Goal: Transaction & Acquisition: Download file/media

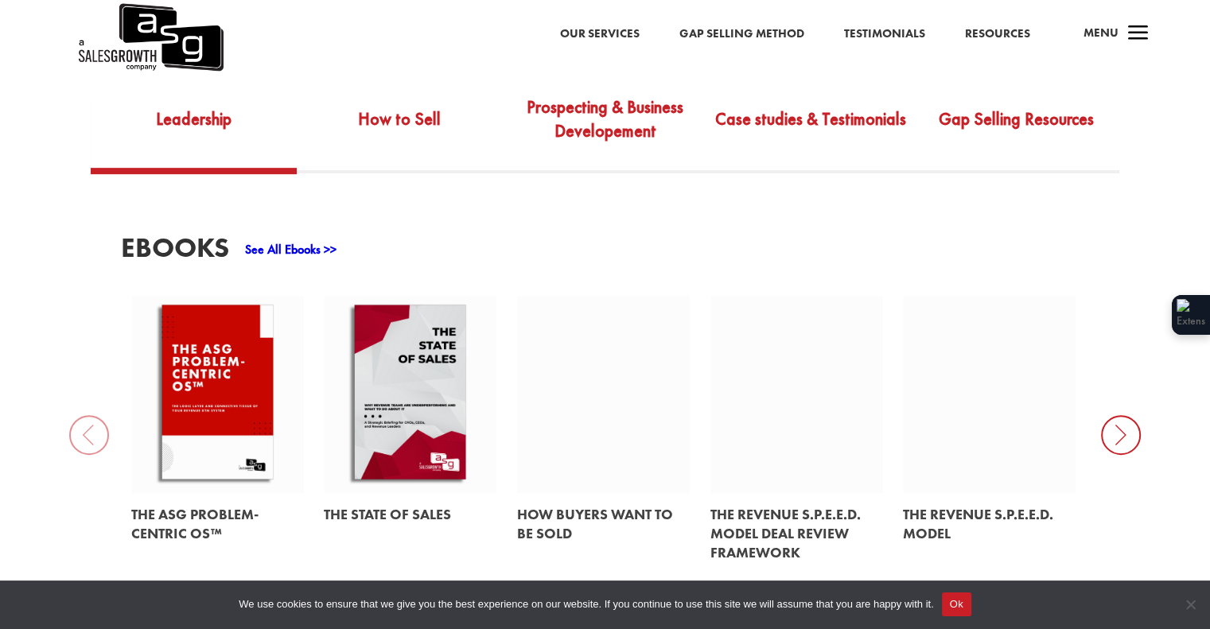
scroll to position [716, 0]
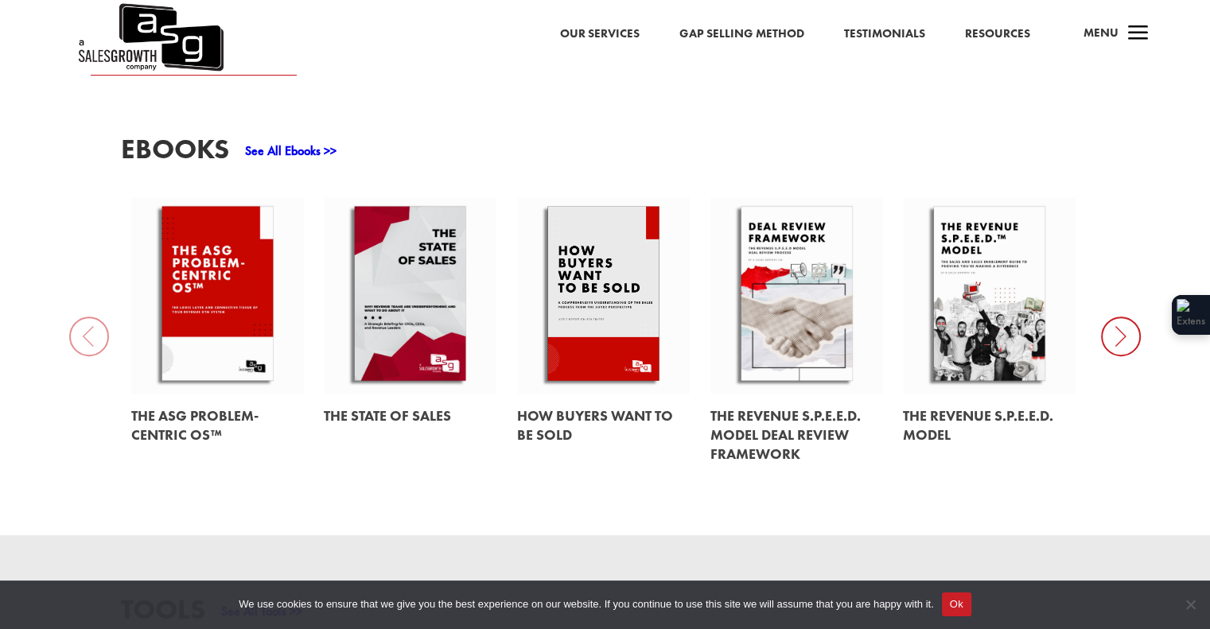
click at [798, 295] on link at bounding box center [796, 295] width 173 height 197
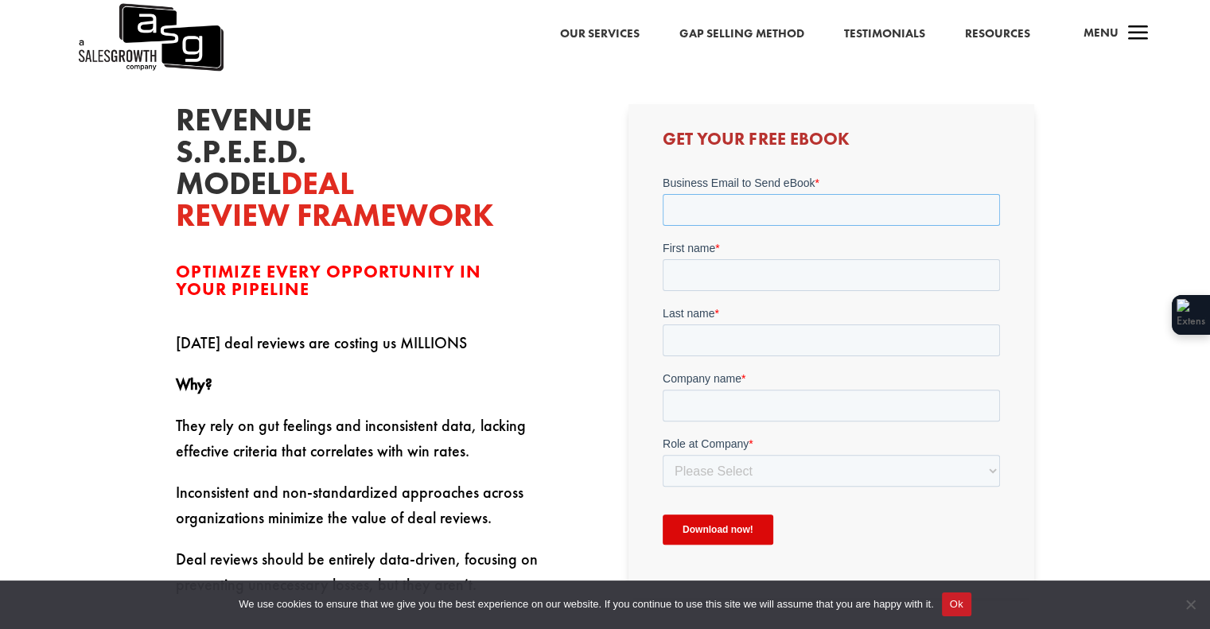
click at [717, 204] on input "Business Email to Send eBook *" at bounding box center [831, 210] width 337 height 32
type input "[PERSON_NAME][EMAIL_ADDRESS][PERSON_NAME][DOMAIN_NAME]"
type input "[PERSON_NAME]"
type input "Sophos"
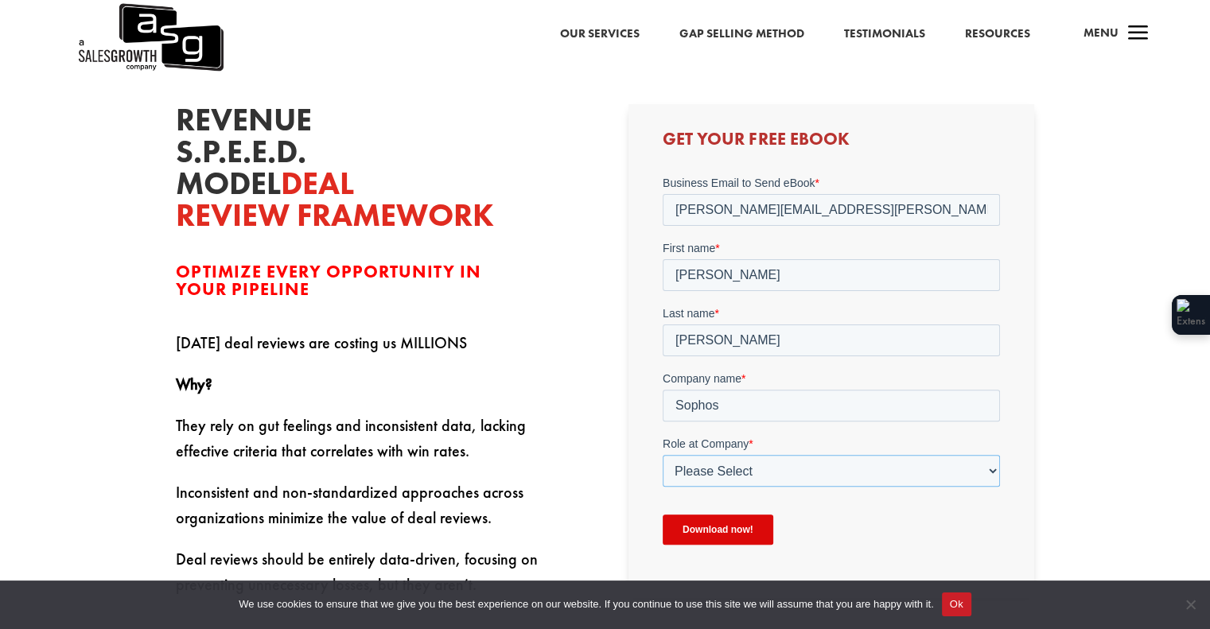
click at [759, 467] on select "Please Select C-Level (CRO, CSO, etc) Senior Leadership (VP of Sales, VP of Ena…" at bounding box center [831, 471] width 337 height 32
select select "Senior Leadership (VP of Sales, VP of Enablement, etc)"
click at [663, 455] on select "Please Select C-Level (CRO, CSO, etc) Senior Leadership (VP of Sales, VP of Ena…" at bounding box center [831, 471] width 337 height 32
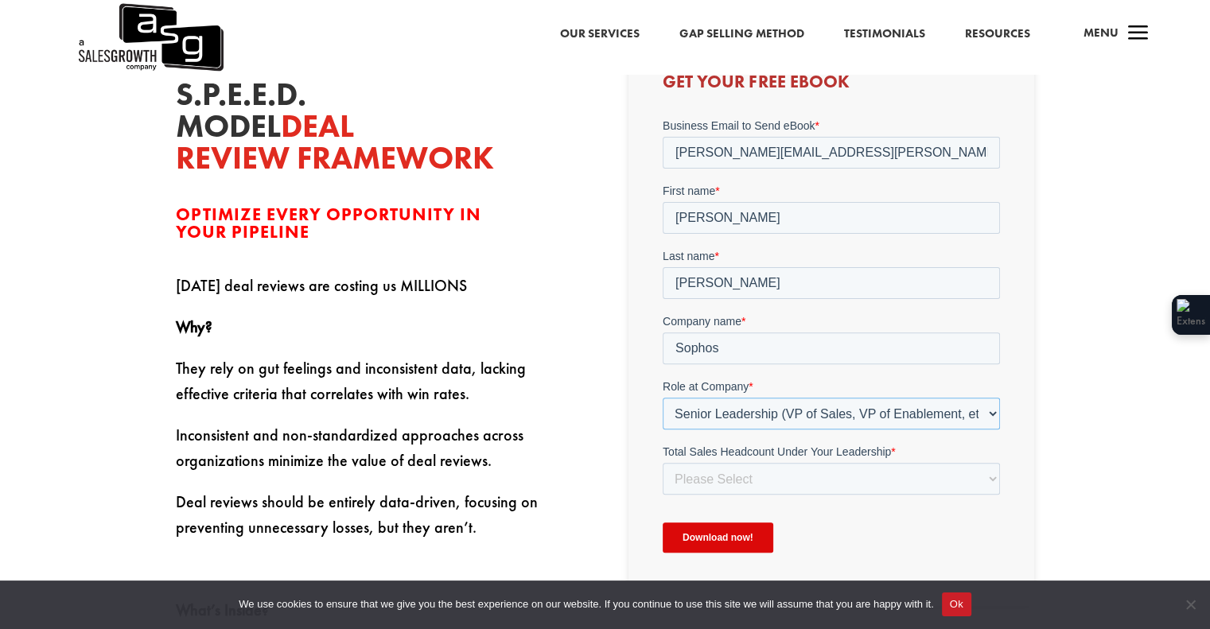
scroll to position [477, 0]
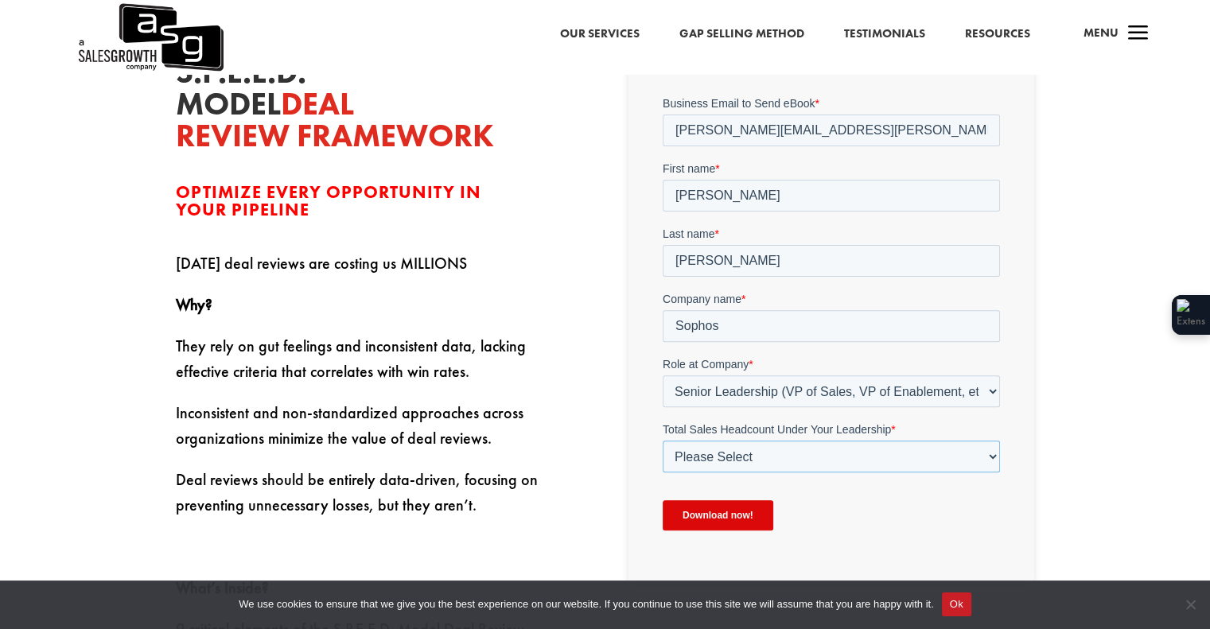
click at [725, 463] on select "Please Select Just Me 1-9 [PHONE_NUMBER] [PHONE_NUMBER]+" at bounding box center [831, 457] width 337 height 32
select select "50-99"
click at [663, 441] on select "Please Select Just Me 1-9 [PHONE_NUMBER] [PHONE_NUMBER]+" at bounding box center [831, 457] width 337 height 32
click at [720, 524] on input "Download now!" at bounding box center [718, 515] width 111 height 30
click at [714, 511] on input "Download now!" at bounding box center [718, 515] width 111 height 30
